Goal: Information Seeking & Learning: Find specific fact

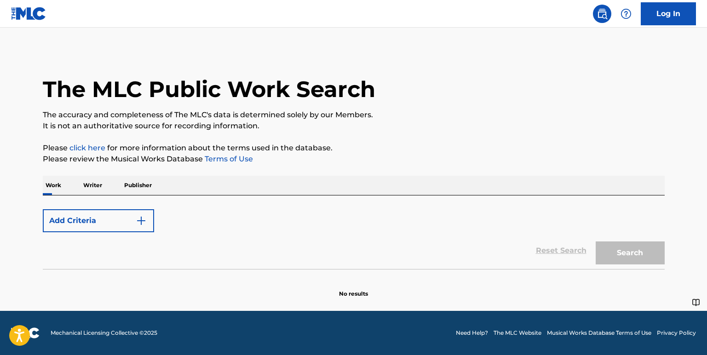
click at [101, 220] on button "Add Criteria" at bounding box center [98, 220] width 111 height 23
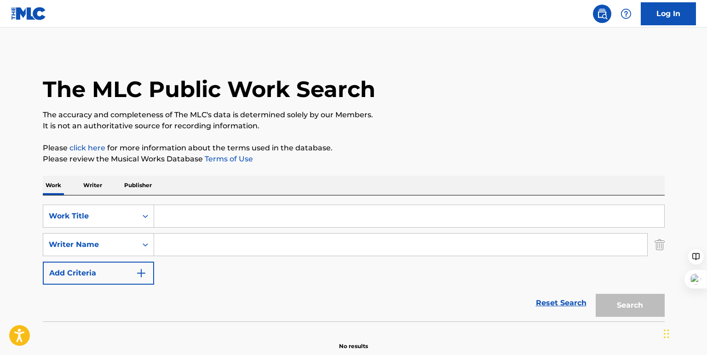
click at [179, 218] on input "Search Form" at bounding box center [409, 216] width 510 height 22
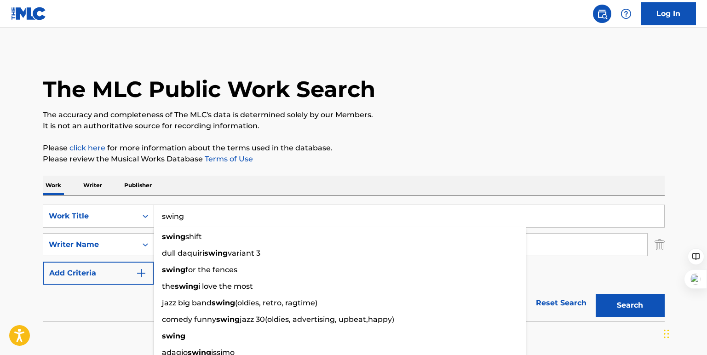
type input "swing"
click at [261, 165] on div "The MLC Public Work Search The accuracy and completeness of The MLC's data is d…" at bounding box center [354, 201] width 644 height 300
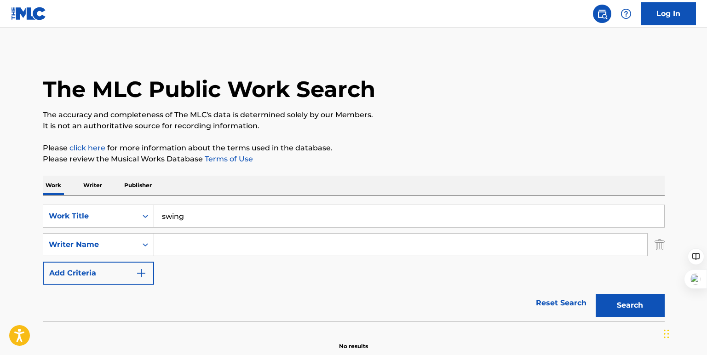
click at [200, 241] on input "Search Form" at bounding box center [400, 245] width 493 height 22
paste input "[URL][DOMAIN_NAME]"
drag, startPoint x: 453, startPoint y: 229, endPoint x: 86, endPoint y: 233, distance: 367.5
click at [86, 233] on div "SearchWithCriteria44f24138-0243-4b61-8db5-c1ba16d04183 Work Title swing SearchW…" at bounding box center [354, 245] width 622 height 80
drag, startPoint x: 337, startPoint y: 253, endPoint x: 559, endPoint y: 254, distance: 222.1
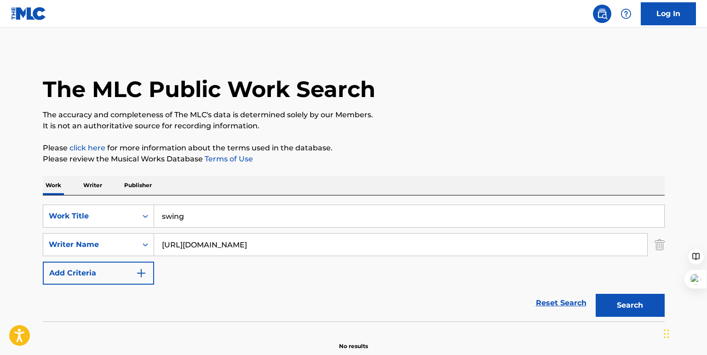
click at [556, 255] on input "[URL][DOMAIN_NAME]" at bounding box center [400, 245] width 493 height 22
type input "[URL]"
drag, startPoint x: 535, startPoint y: 251, endPoint x: -67, endPoint y: 240, distance: 602.1
click at [0, 240] on html "Accessibility Screen-Reader Guide, Feedback, and Issue Reporting | New window C…" at bounding box center [353, 177] width 707 height 355
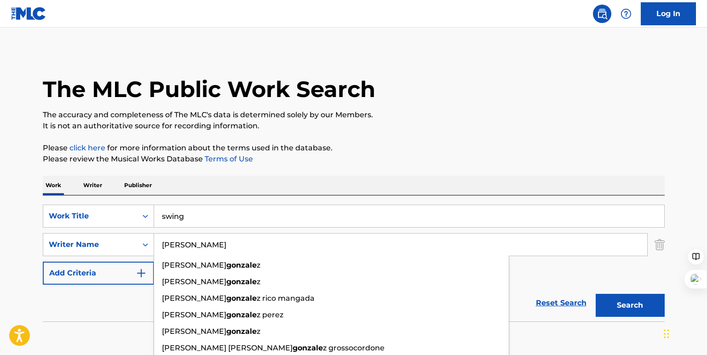
type input "[PERSON_NAME]"
click at [596, 294] on button "Search" at bounding box center [630, 305] width 69 height 23
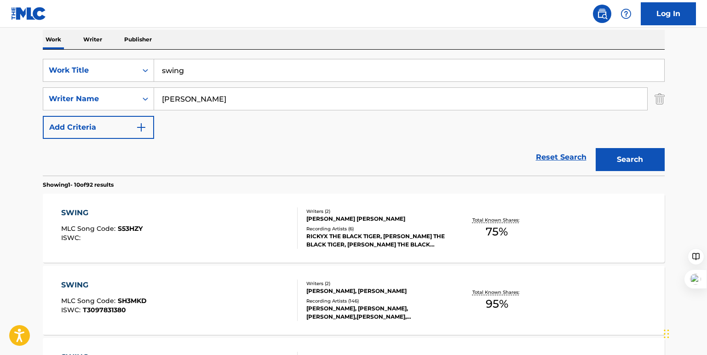
scroll to position [150, 0]
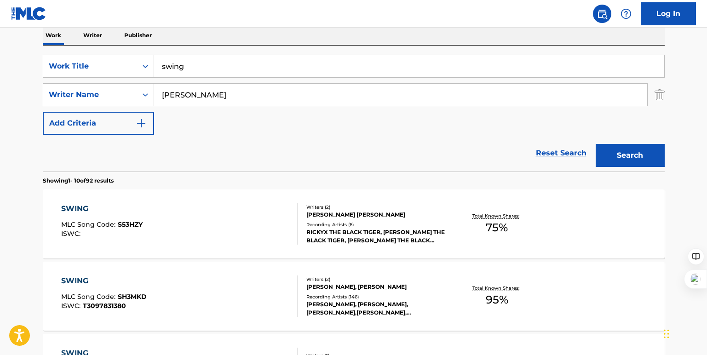
click at [388, 311] on div "[PERSON_NAME], [PERSON_NAME], [PERSON_NAME],[PERSON_NAME], [PERSON_NAME], [PERS…" at bounding box center [375, 308] width 139 height 17
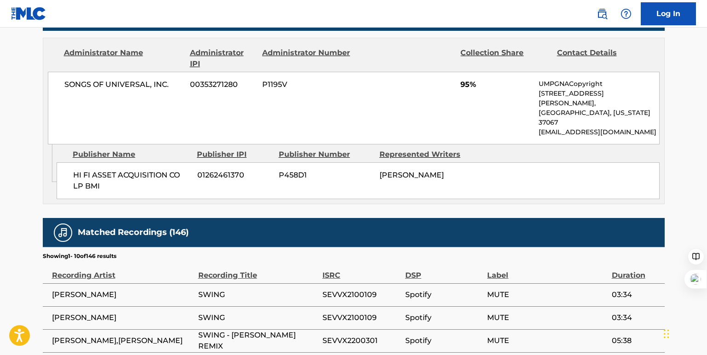
scroll to position [458, 0]
